Goal: Task Accomplishment & Management: Manage account settings

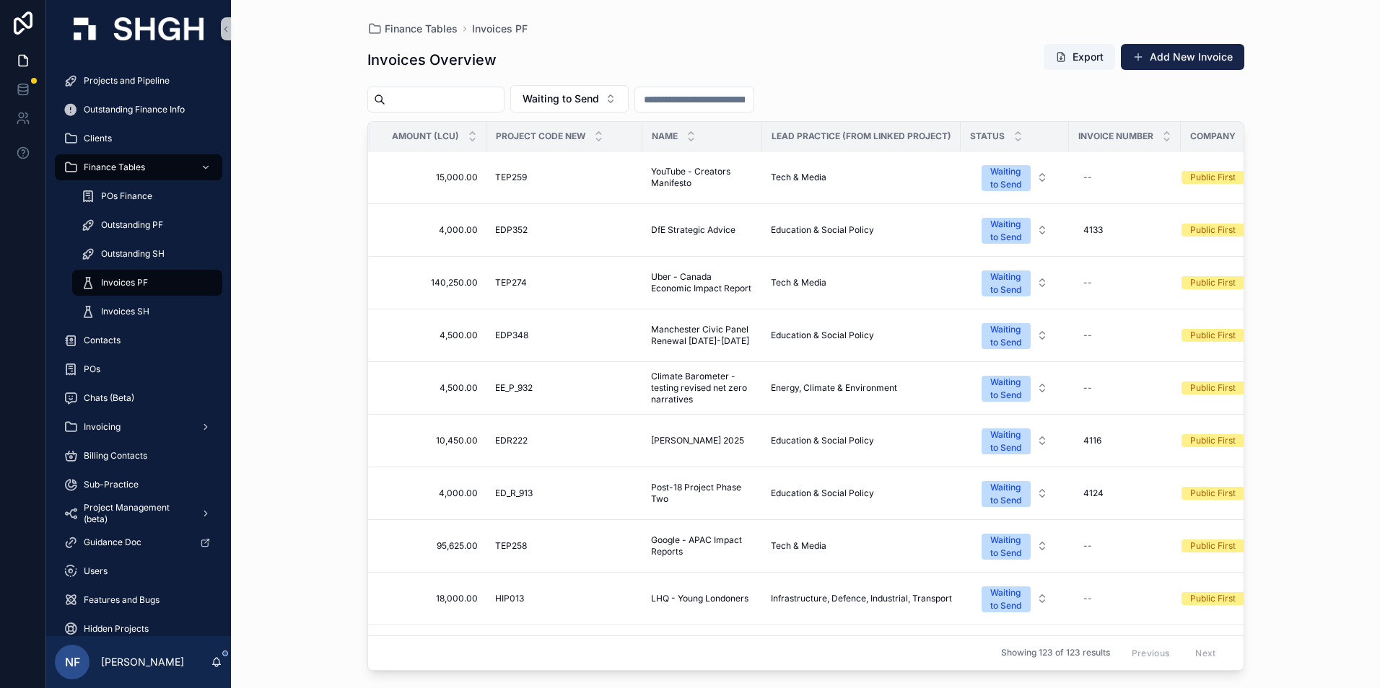
scroll to position [0, 346]
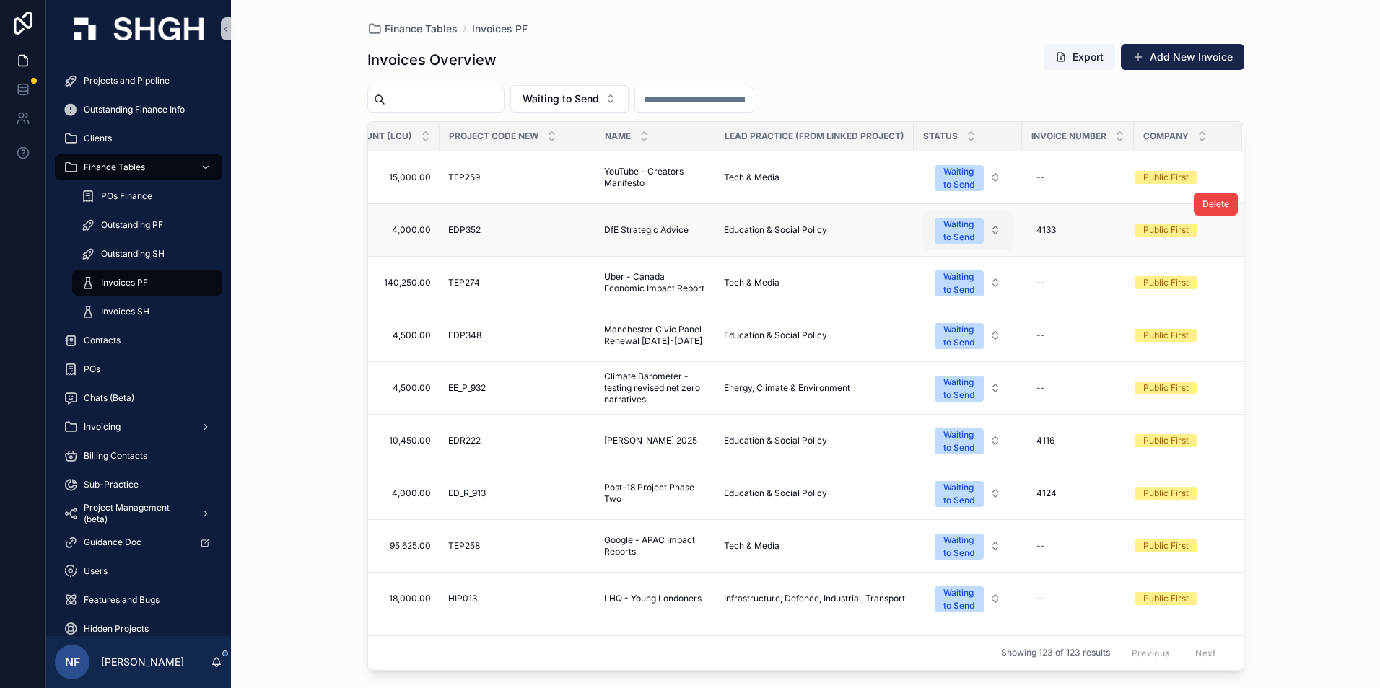
click at [964, 232] on div "Waiting to Send" at bounding box center [959, 231] width 32 height 26
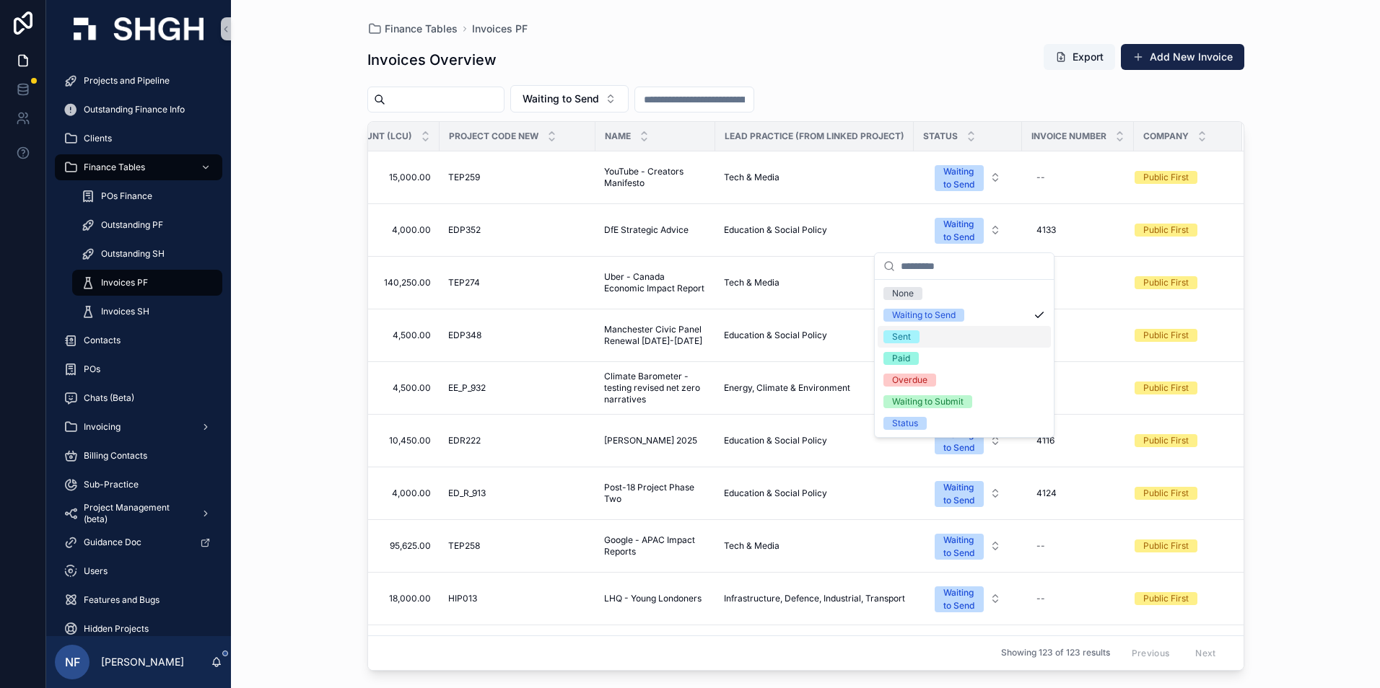
click at [909, 336] on div "Sent" at bounding box center [901, 336] width 19 height 13
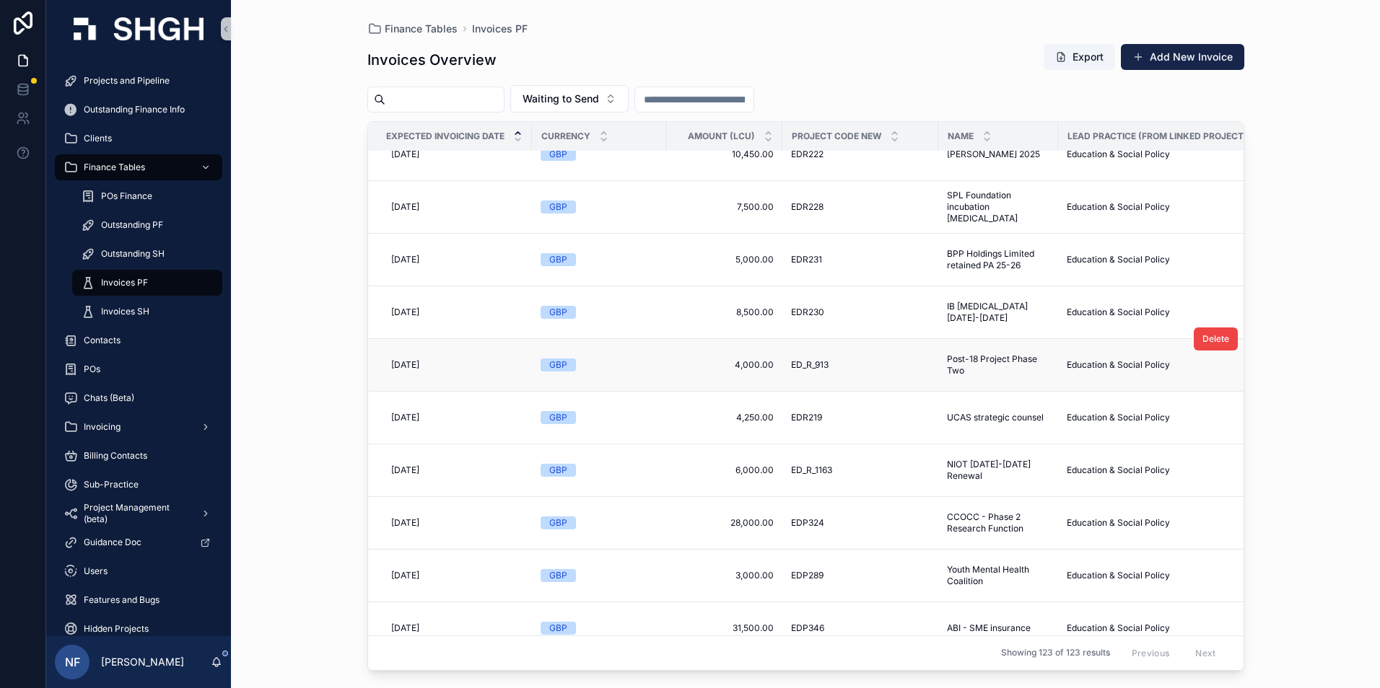
scroll to position [1010, 0]
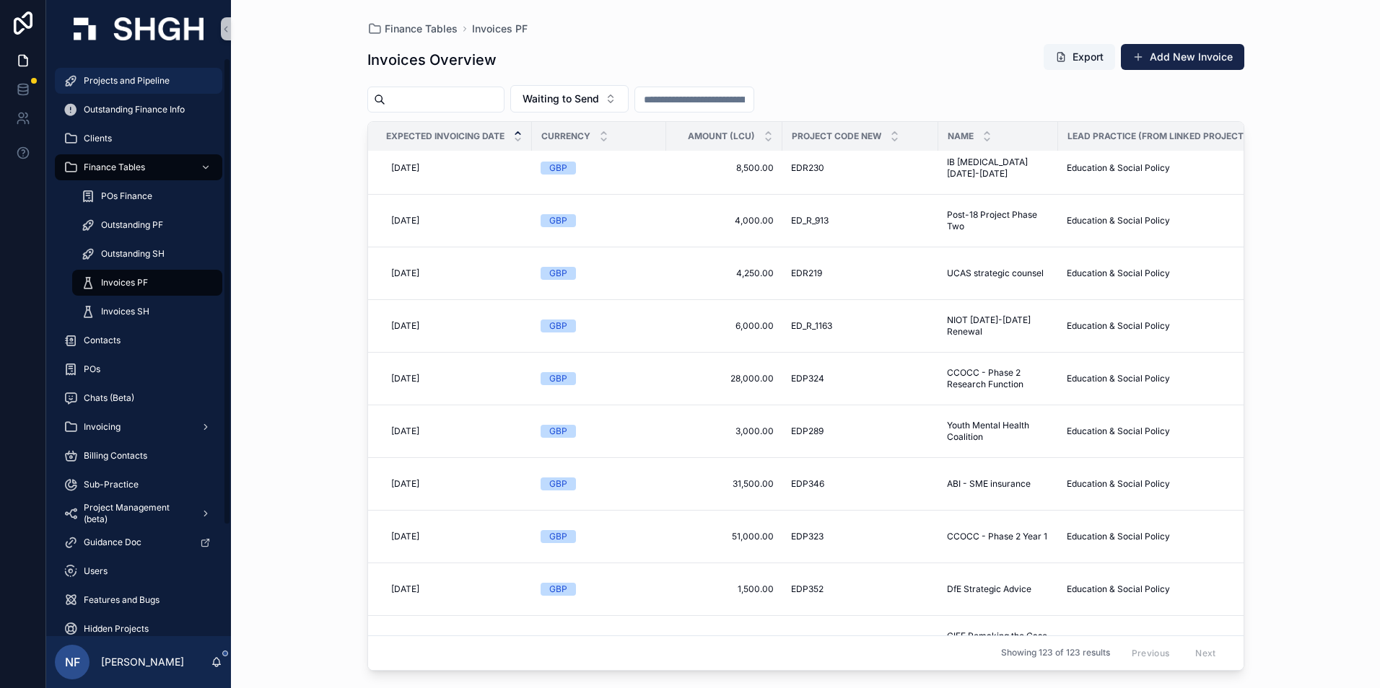
click at [128, 74] on div "Projects and Pipeline" at bounding box center [138, 80] width 150 height 23
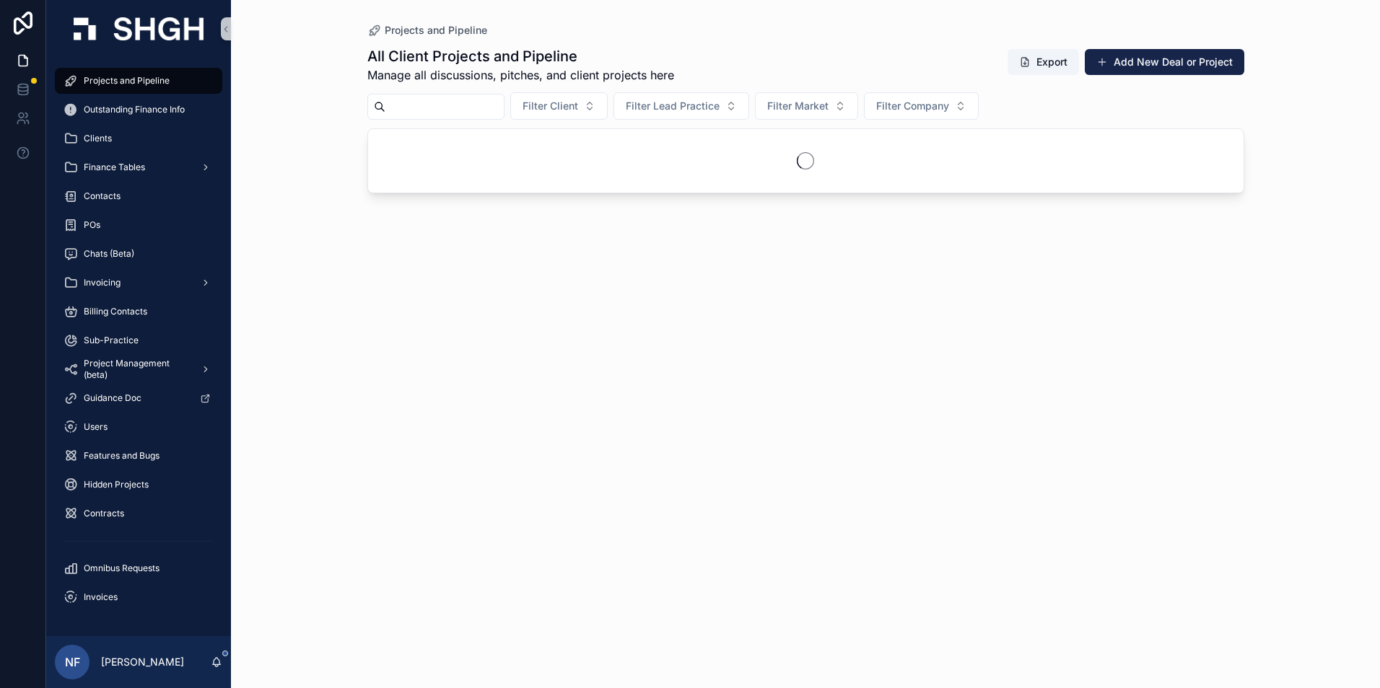
click at [442, 111] on input "scrollable content" at bounding box center [444, 107] width 118 height 20
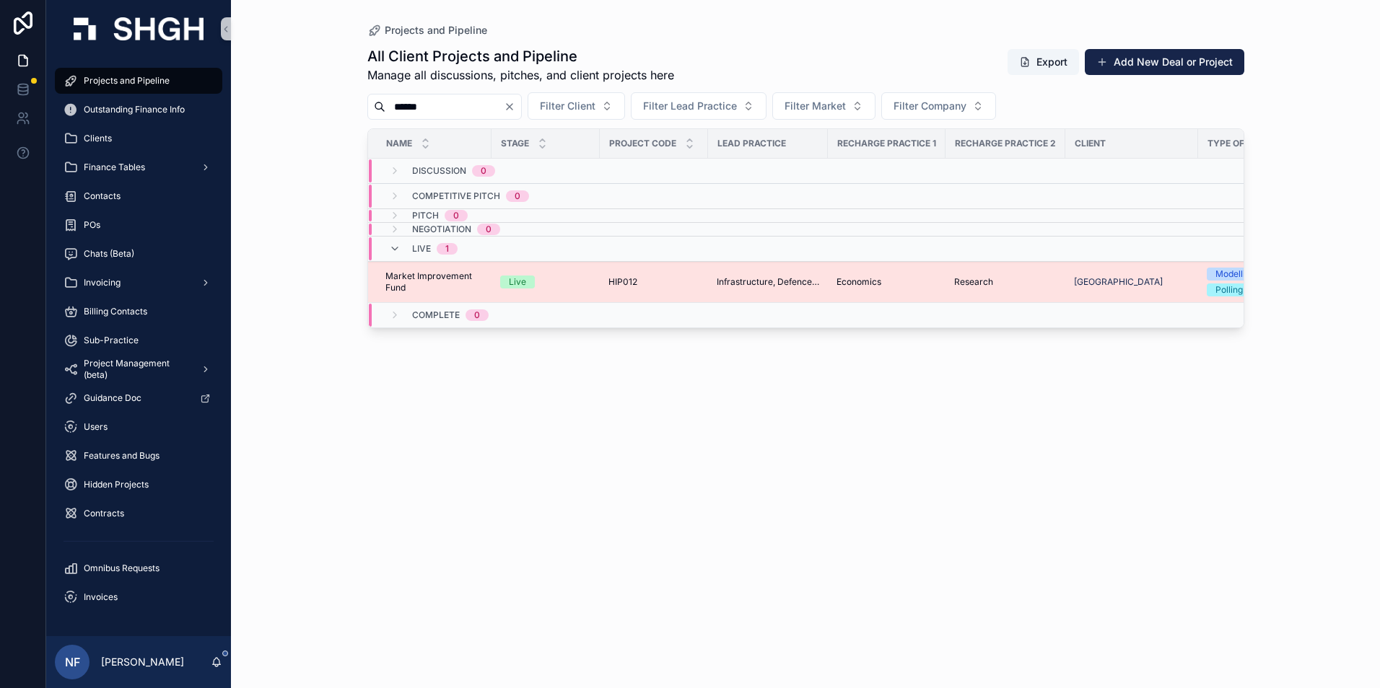
type input "******"
click at [398, 279] on span "Market Improvement Fund" at bounding box center [433, 282] width 97 height 23
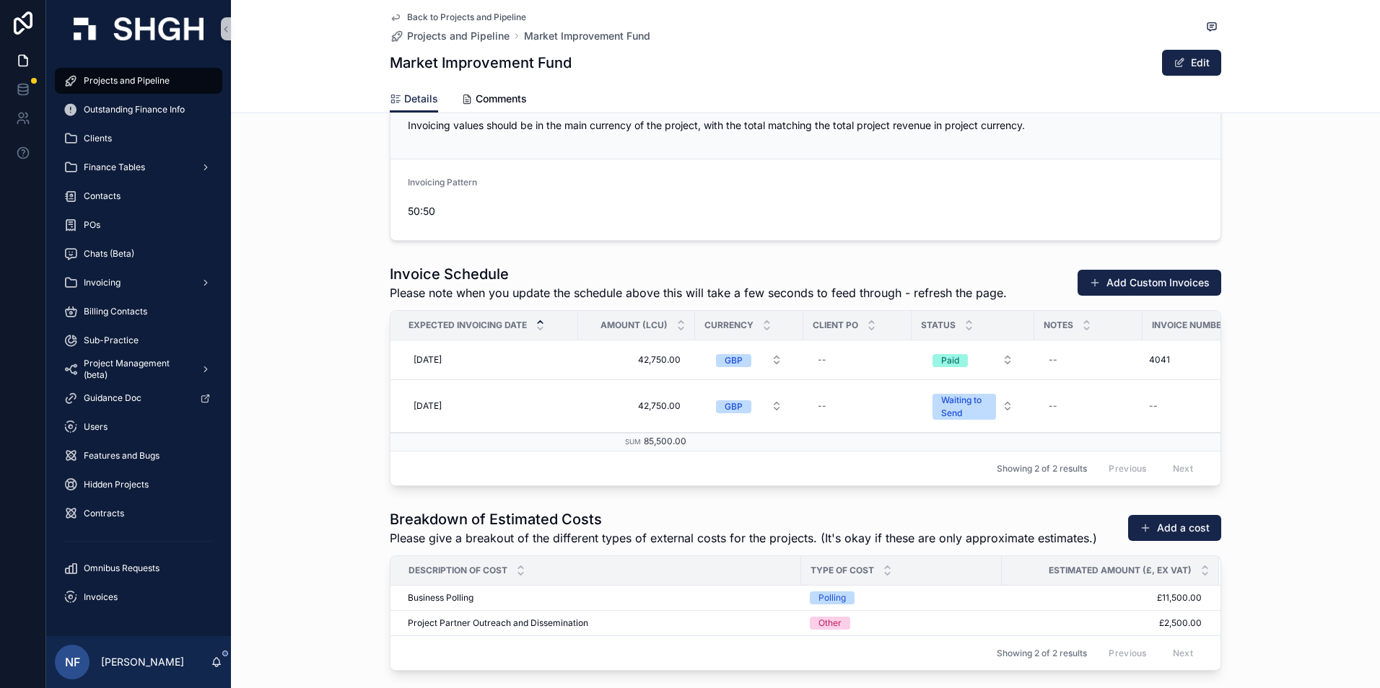
scroll to position [2020, 0]
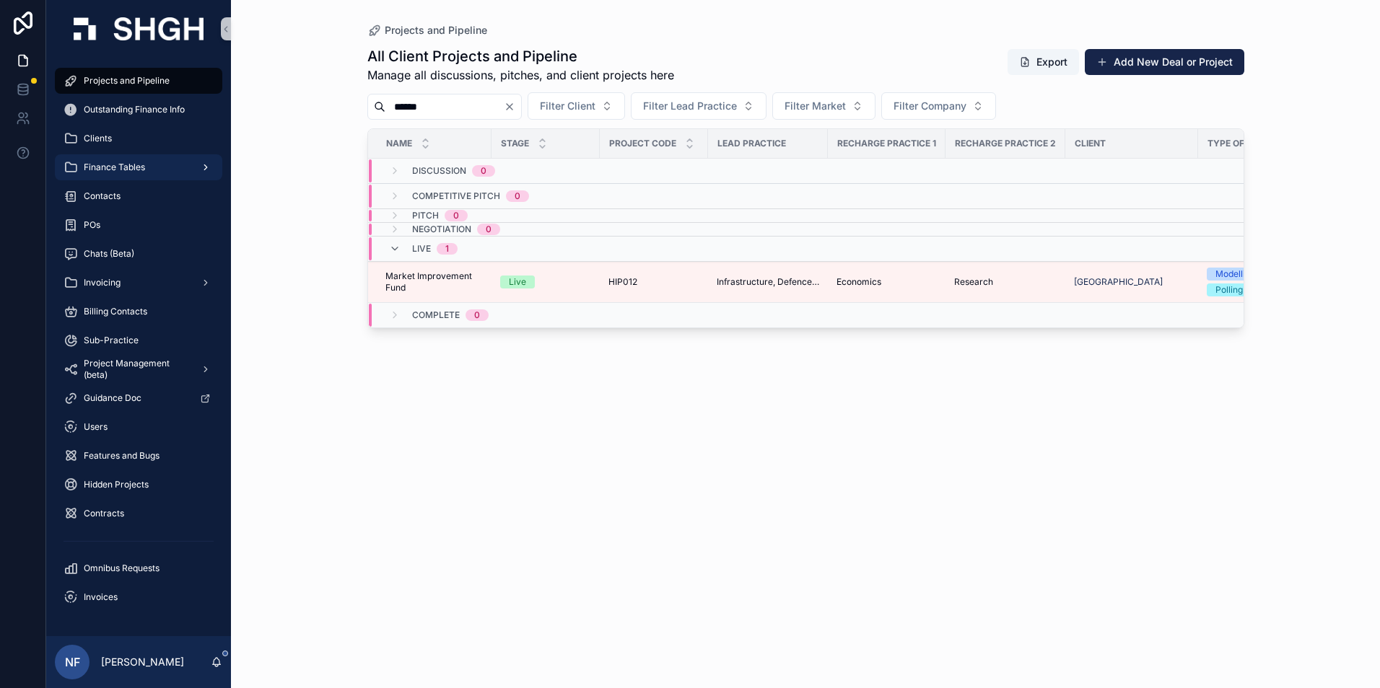
click at [122, 165] on span "Finance Tables" at bounding box center [114, 168] width 61 height 12
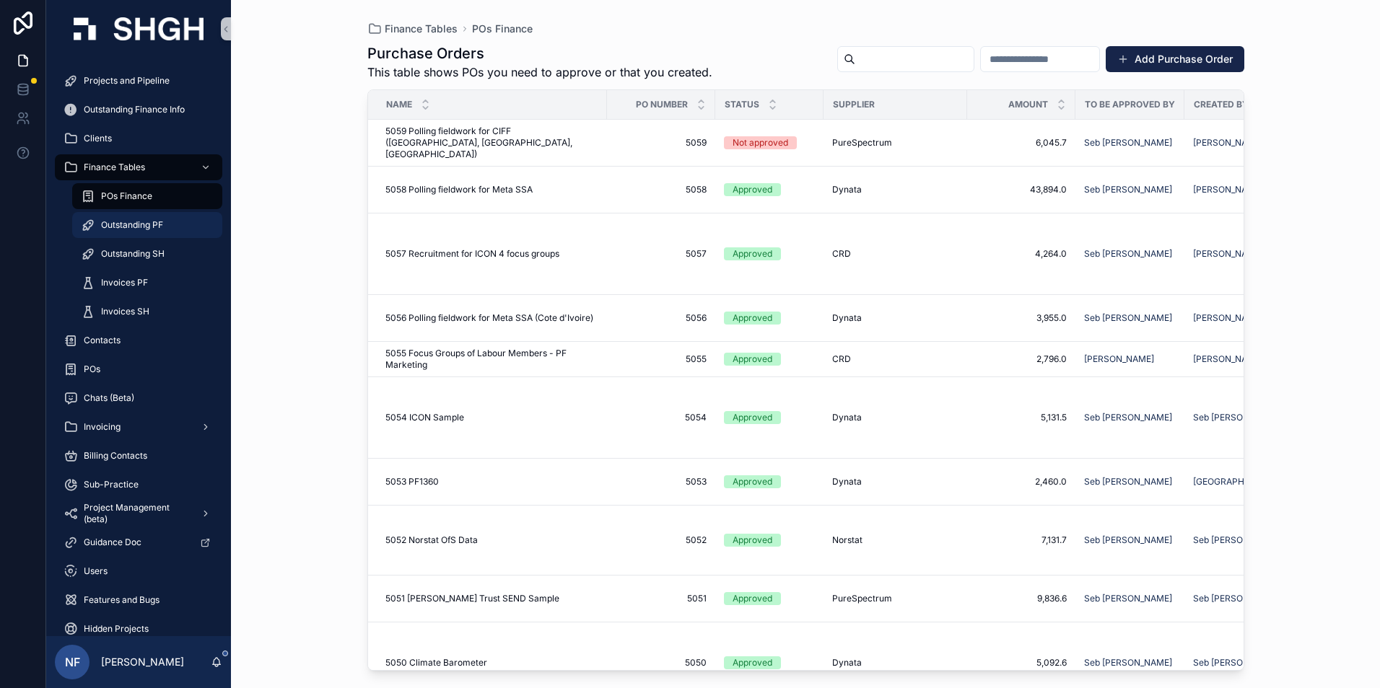
click at [118, 230] on span "Outstanding PF" at bounding box center [132, 225] width 62 height 12
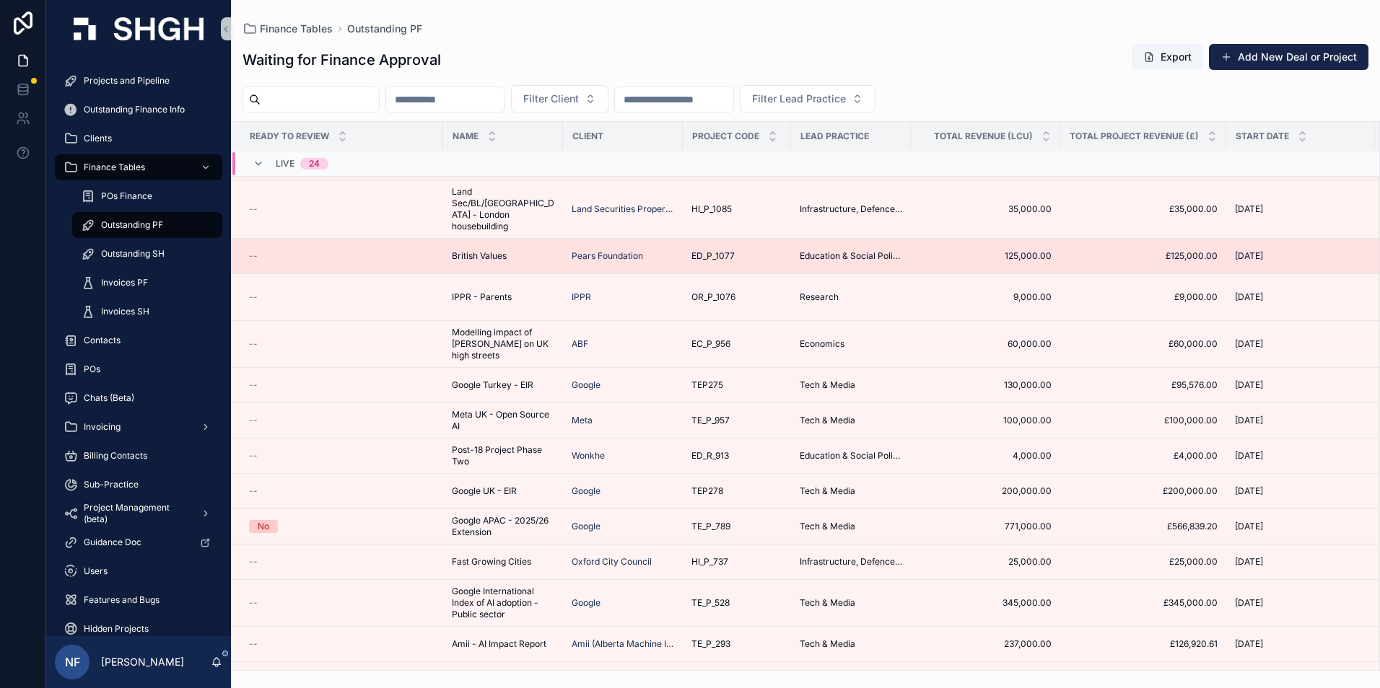
scroll to position [284, 0]
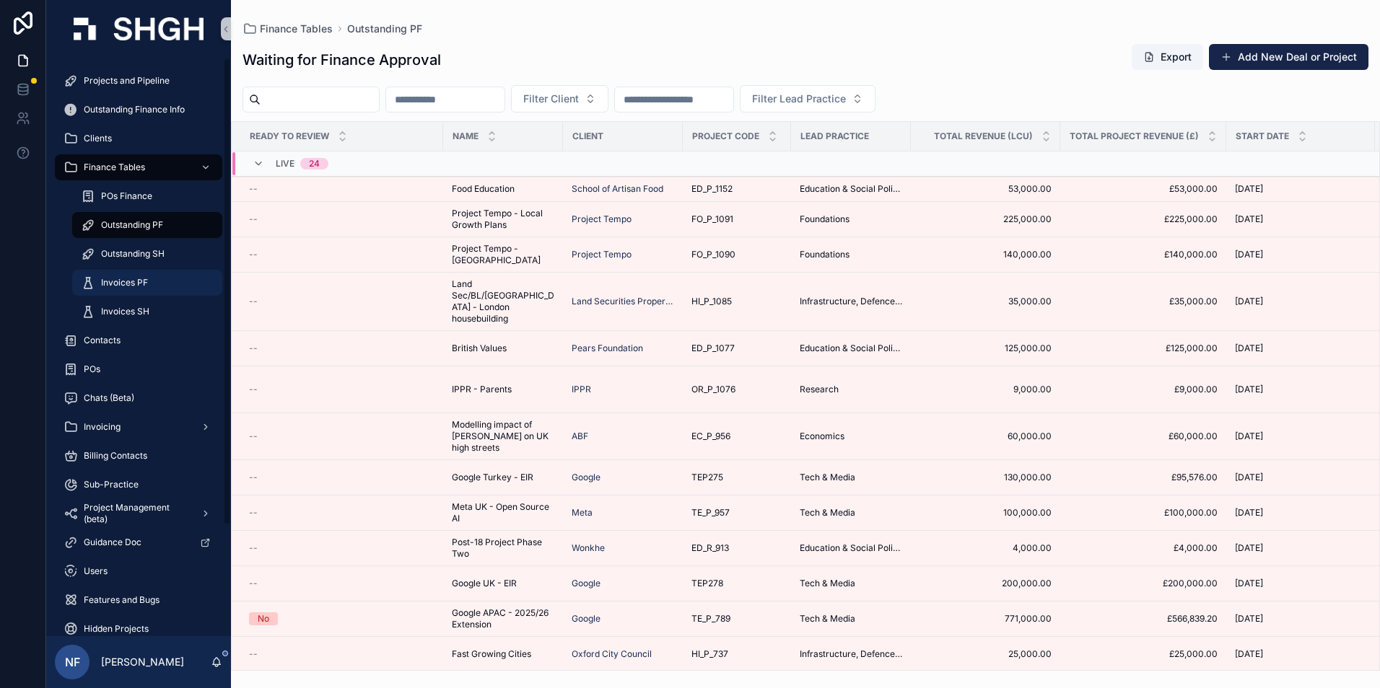
click at [134, 288] on span "Invoices PF" at bounding box center [124, 283] width 47 height 12
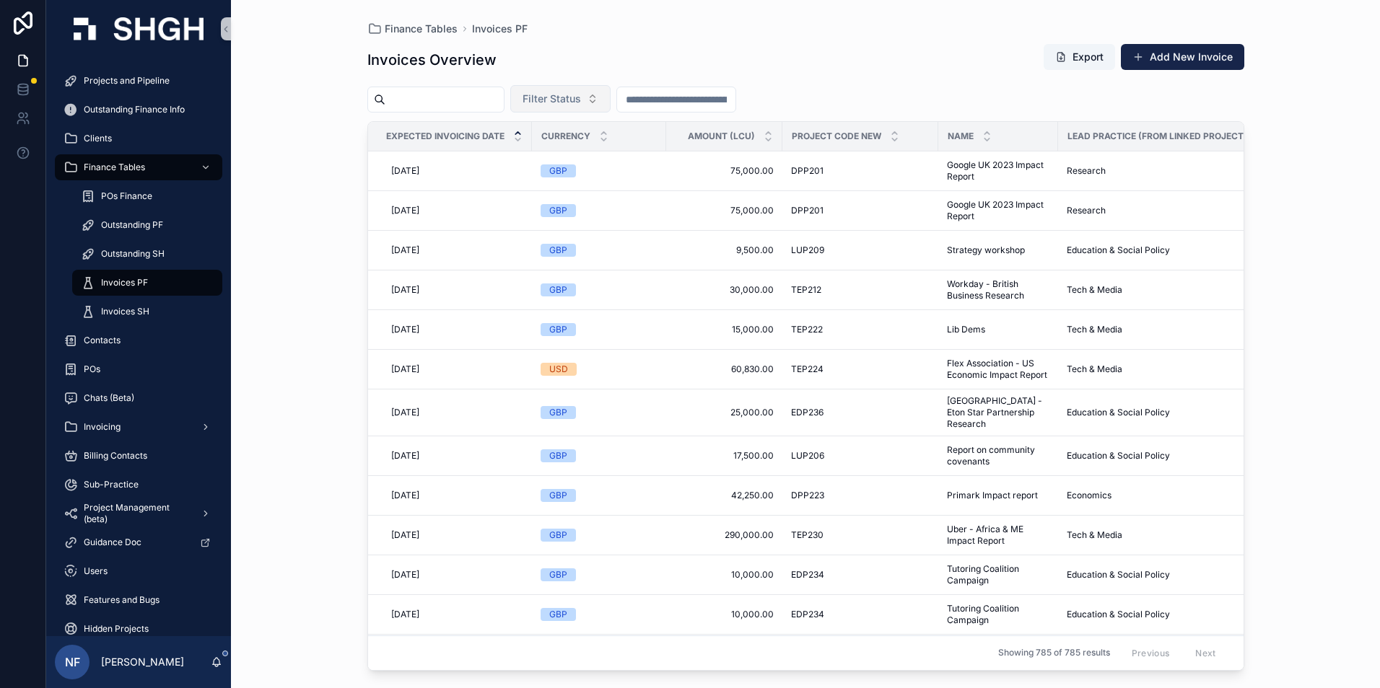
click at [581, 97] on span "Filter Status" at bounding box center [551, 99] width 58 height 14
click at [566, 162] on div "Waiting to Send" at bounding box center [596, 157] width 173 height 23
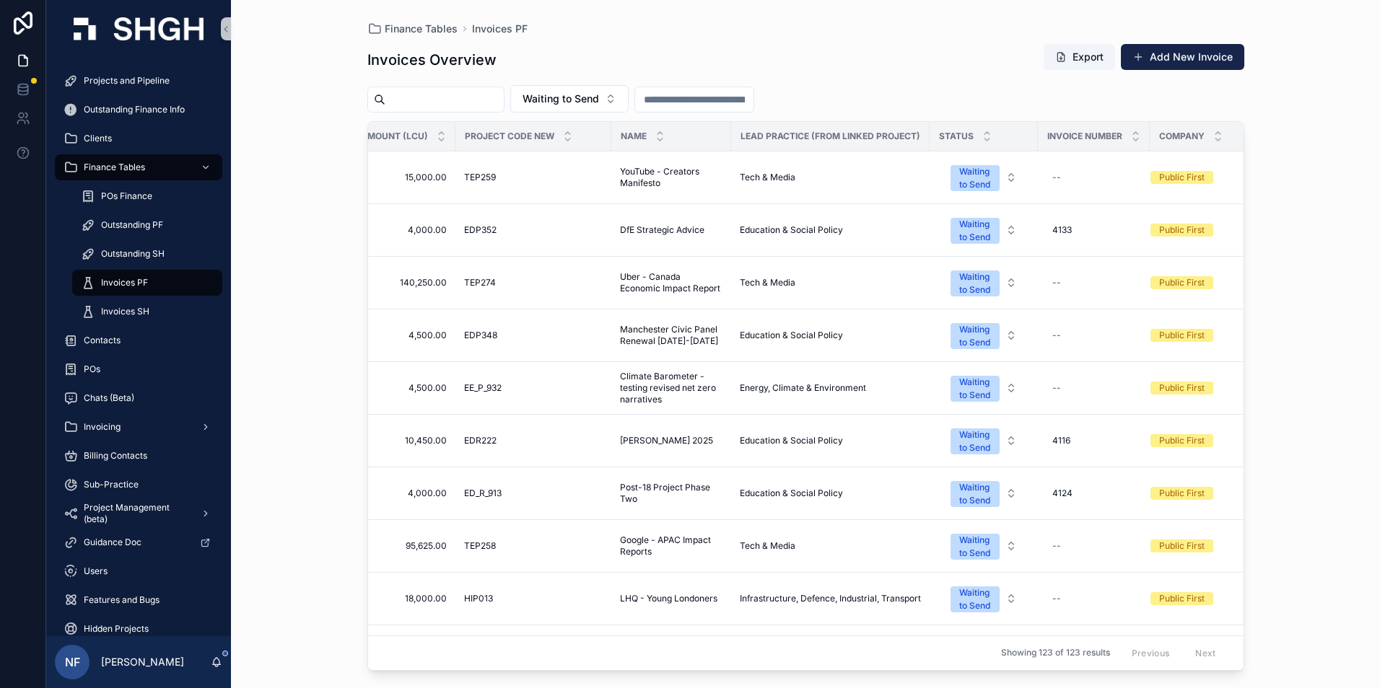
scroll to position [0, 354]
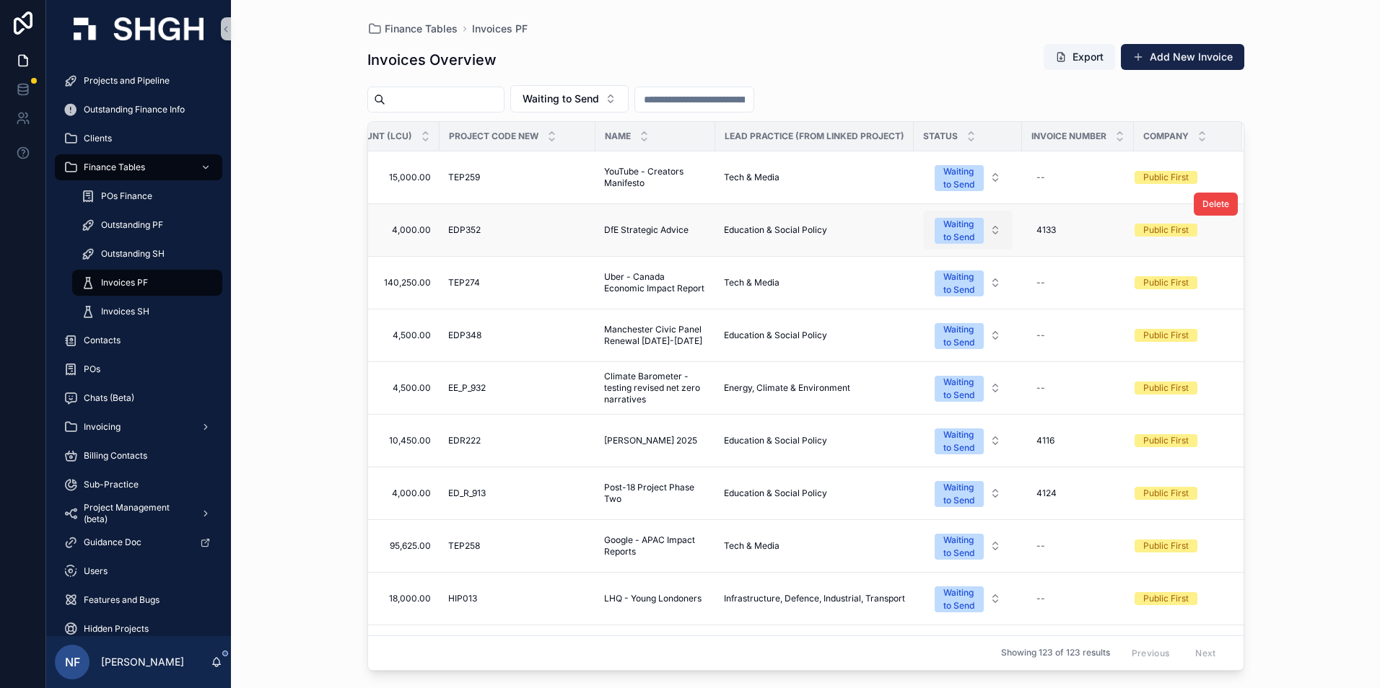
click at [947, 232] on div "Waiting to Send" at bounding box center [959, 231] width 32 height 26
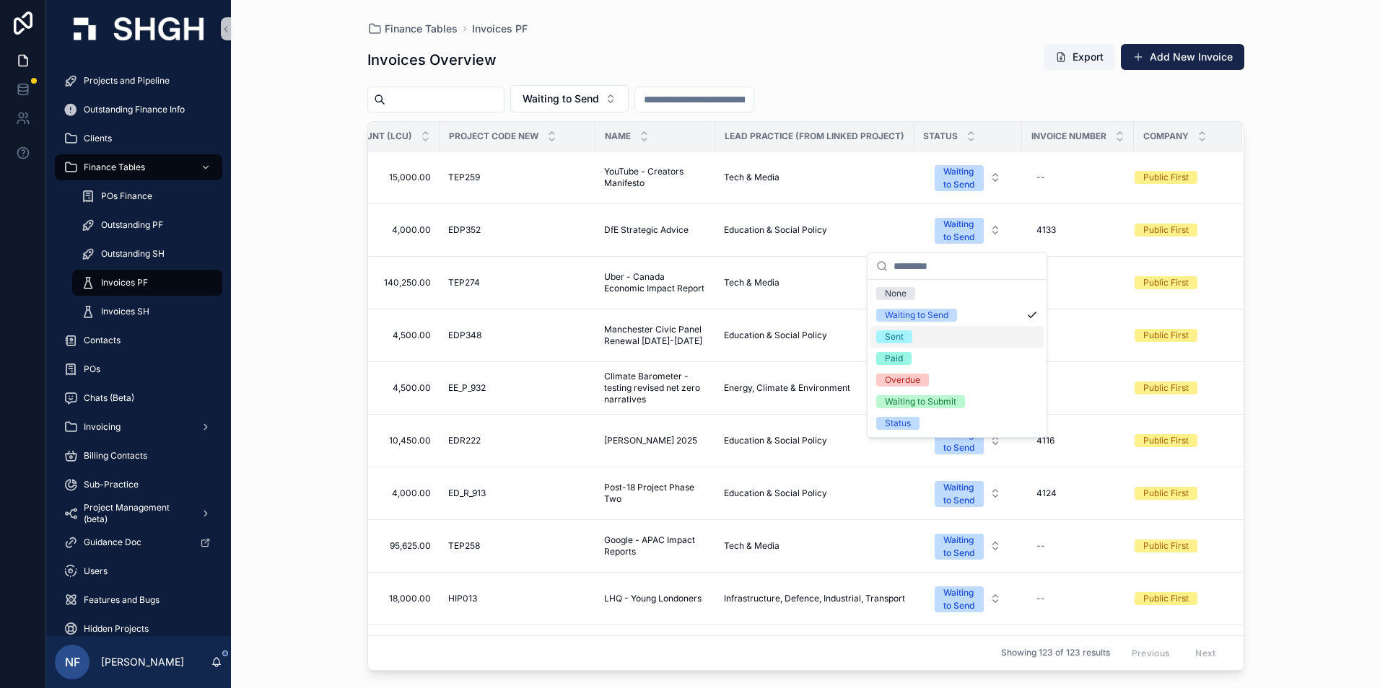
click at [902, 337] on div "Sent" at bounding box center [894, 336] width 19 height 13
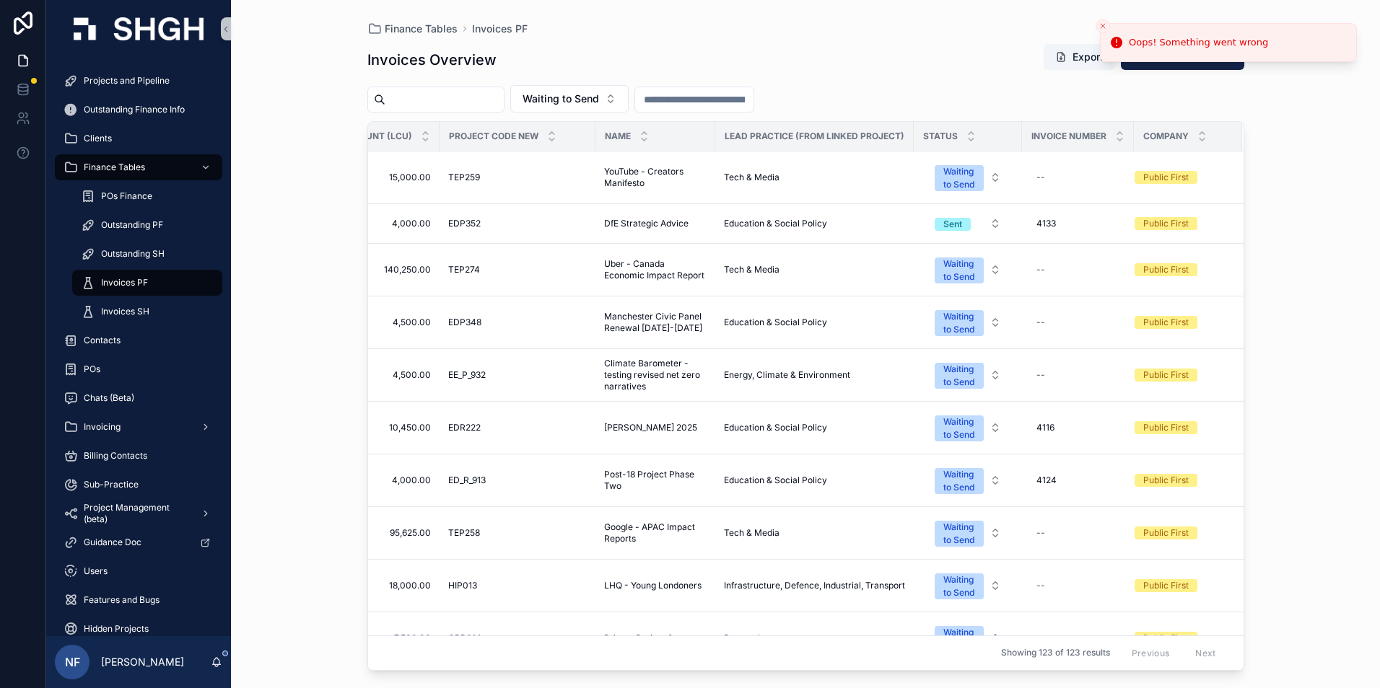
click at [1116, 40] on icon "Notifications alt+T" at bounding box center [1116, 43] width 12 height 12
click at [1103, 25] on icon "Close toast" at bounding box center [1102, 26] width 9 height 9
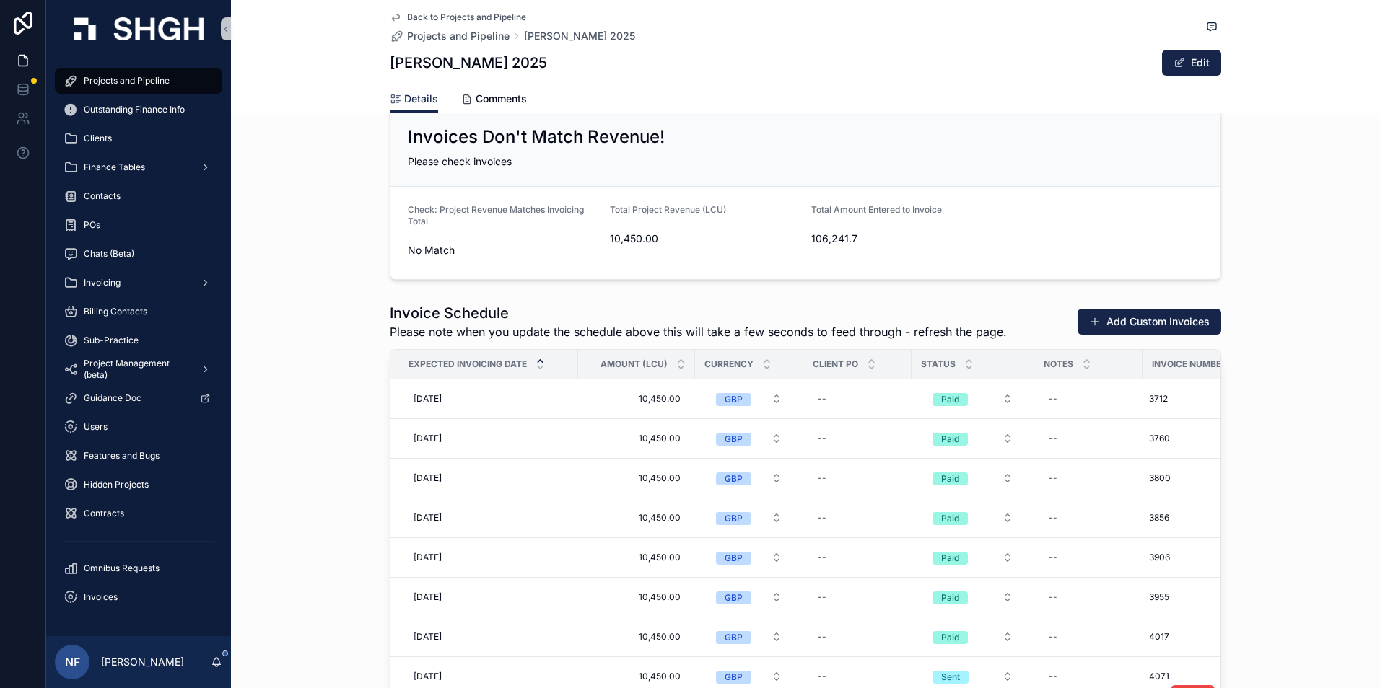
scroll to position [2165, 0]
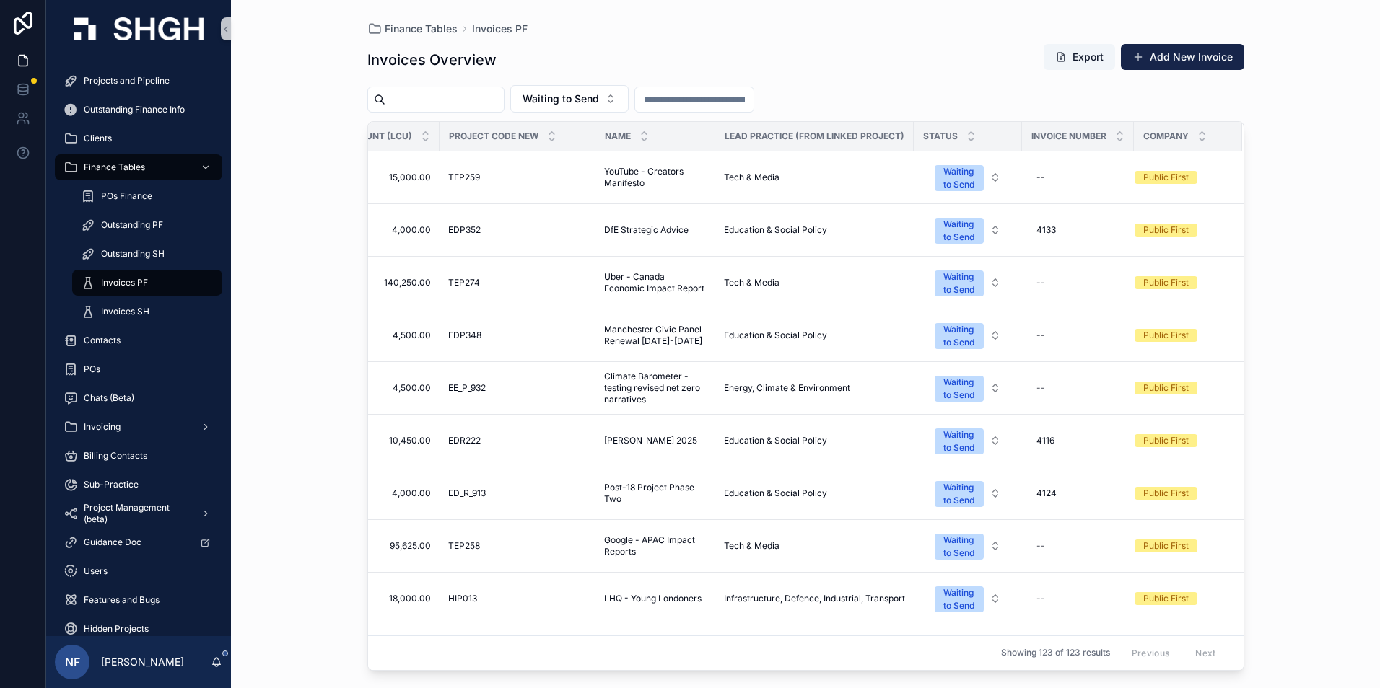
scroll to position [0, 353]
click at [960, 240] on div "Waiting to Send" at bounding box center [959, 231] width 32 height 26
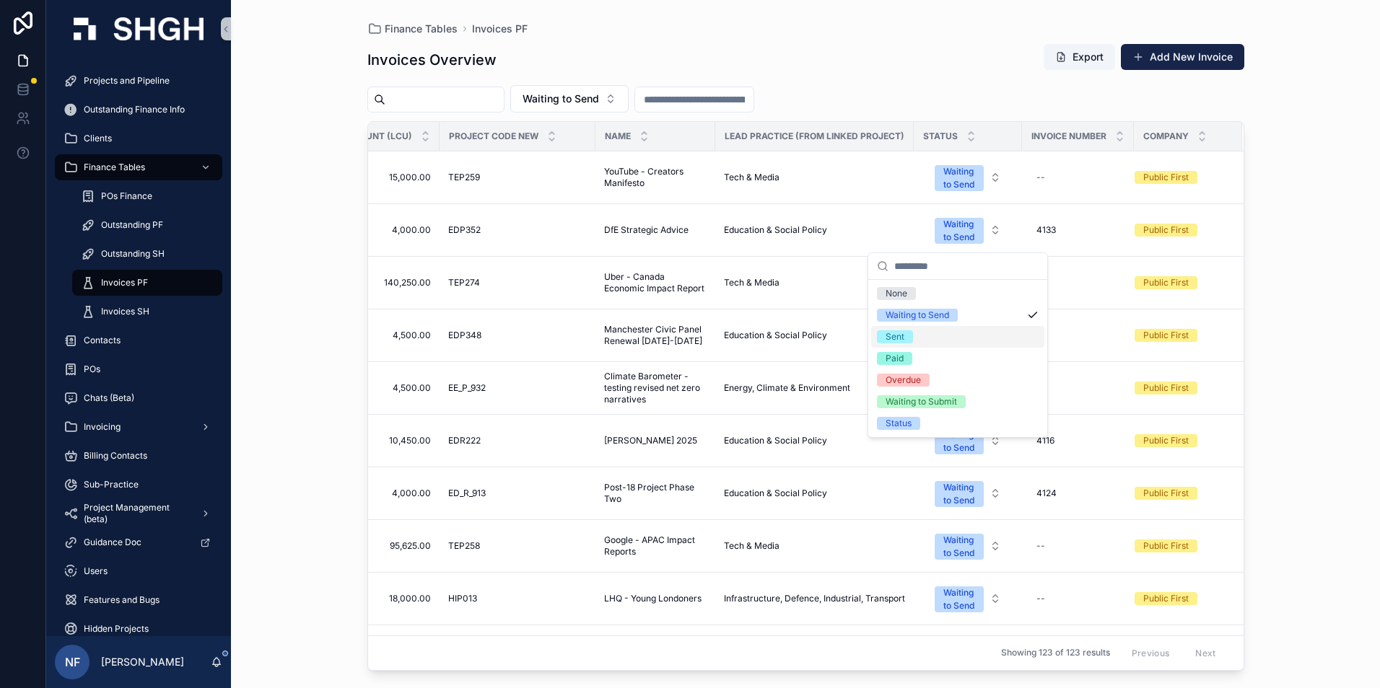
click at [921, 338] on div "Sent" at bounding box center [957, 337] width 173 height 22
